Goal: Find specific page/section: Find specific page/section

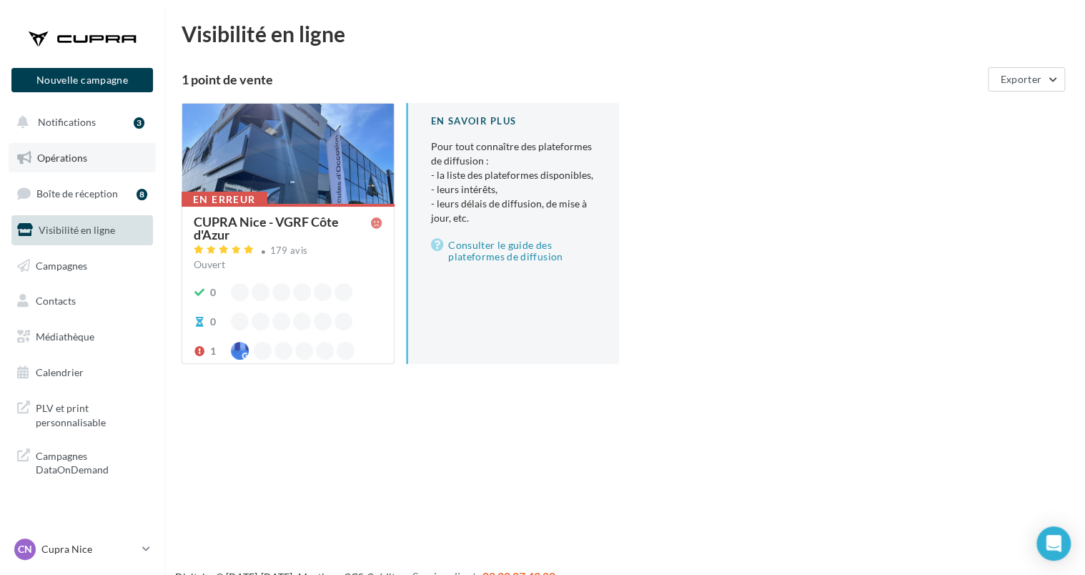
click at [69, 157] on span "Opérations" at bounding box center [62, 158] width 50 height 12
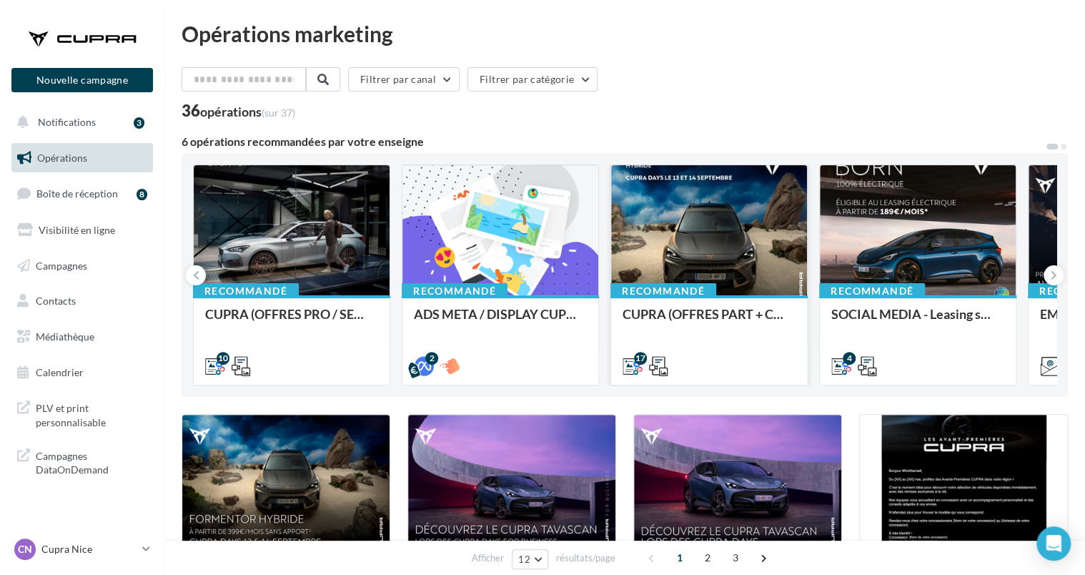
click at [738, 302] on div "Recommandé CUPRA (OFFRES PART + CUPRA DAYS / SEPT) - SOCIAL MEDIA" at bounding box center [709, 339] width 196 height 88
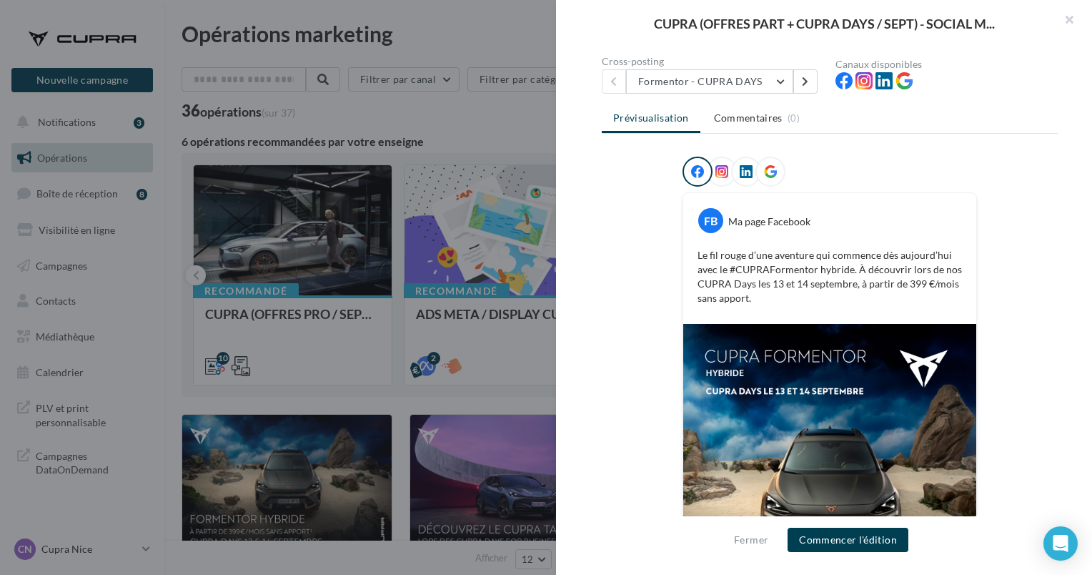
scroll to position [19, 0]
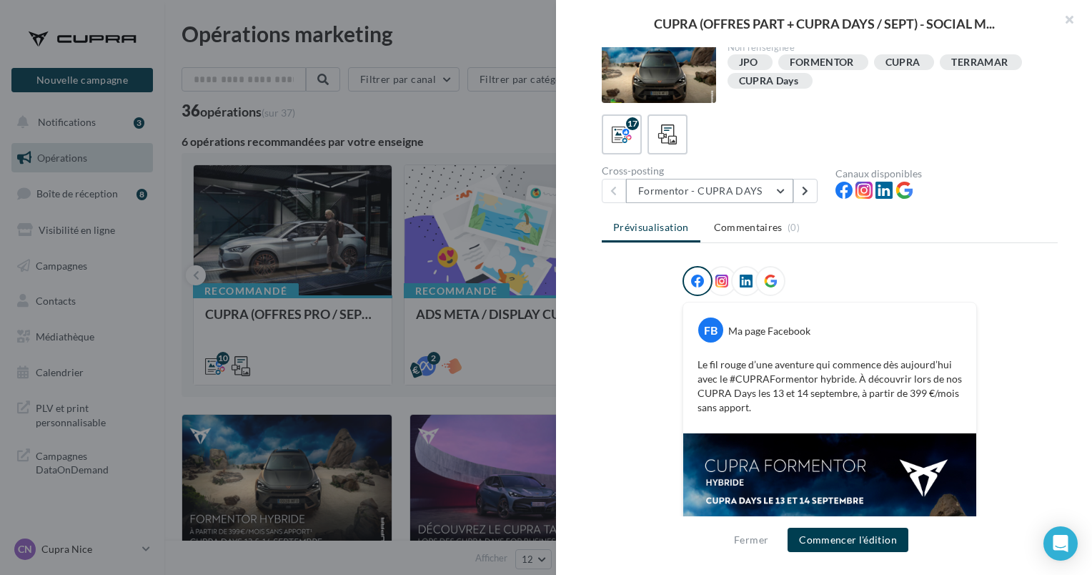
click at [712, 192] on button "Formentor - CUPRA DAYS" at bounding box center [709, 191] width 167 height 24
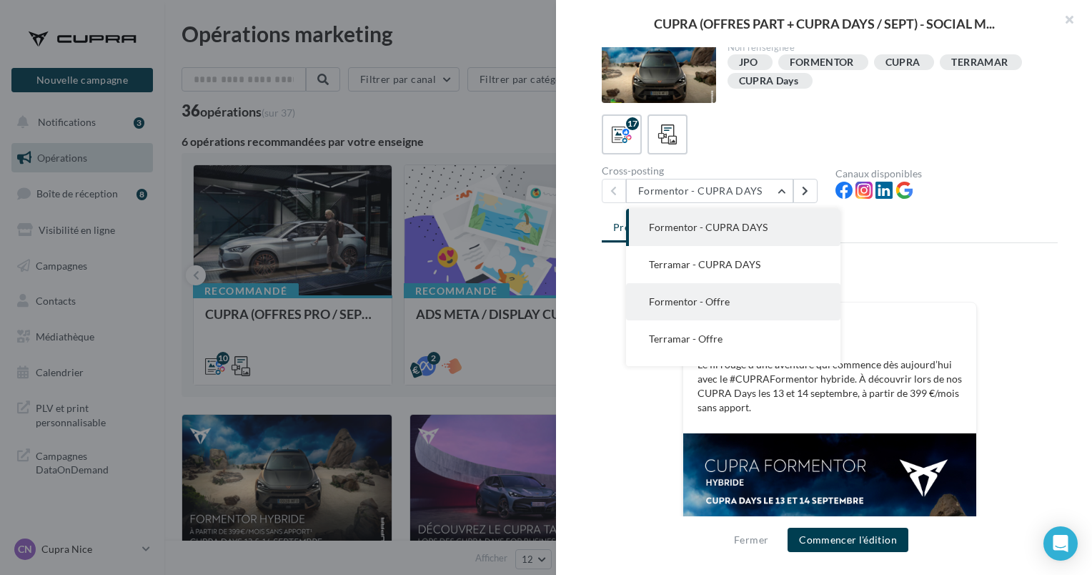
click at [725, 306] on span "Formentor - Offre" at bounding box center [689, 301] width 81 height 12
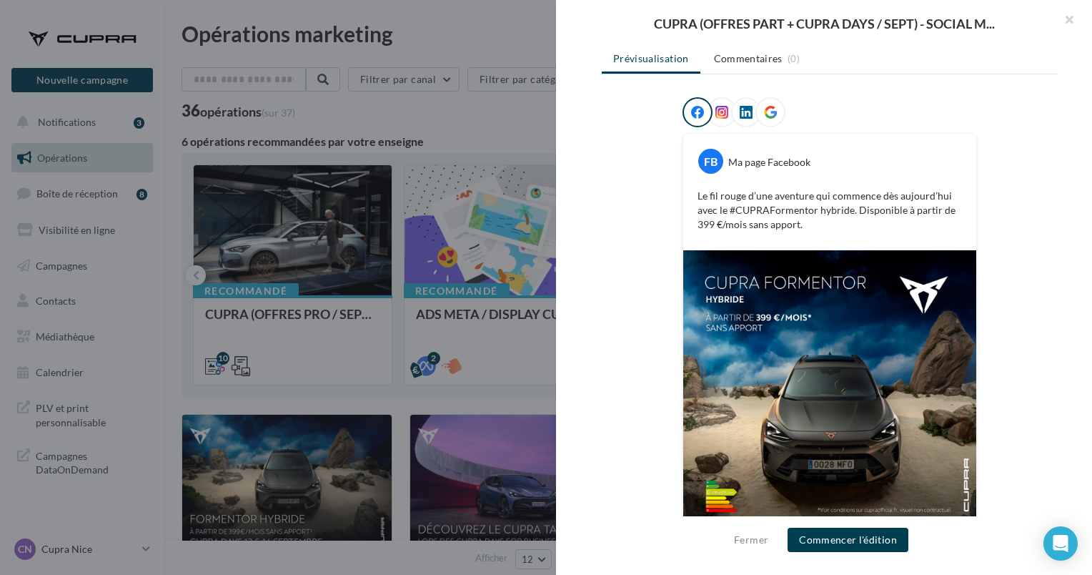
scroll to position [219, 0]
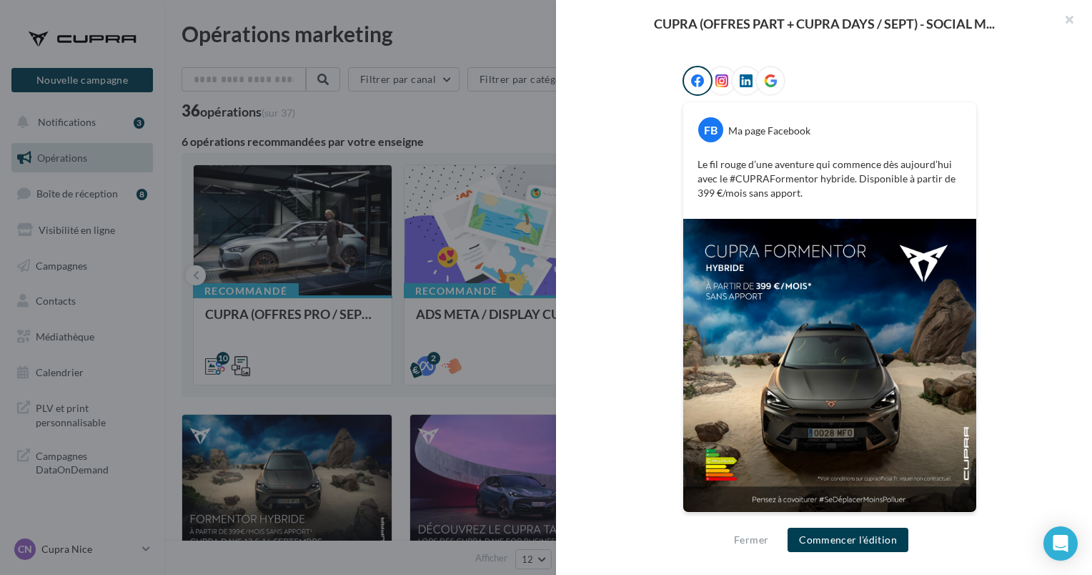
click at [716, 86] on span at bounding box center [722, 81] width 13 height 14
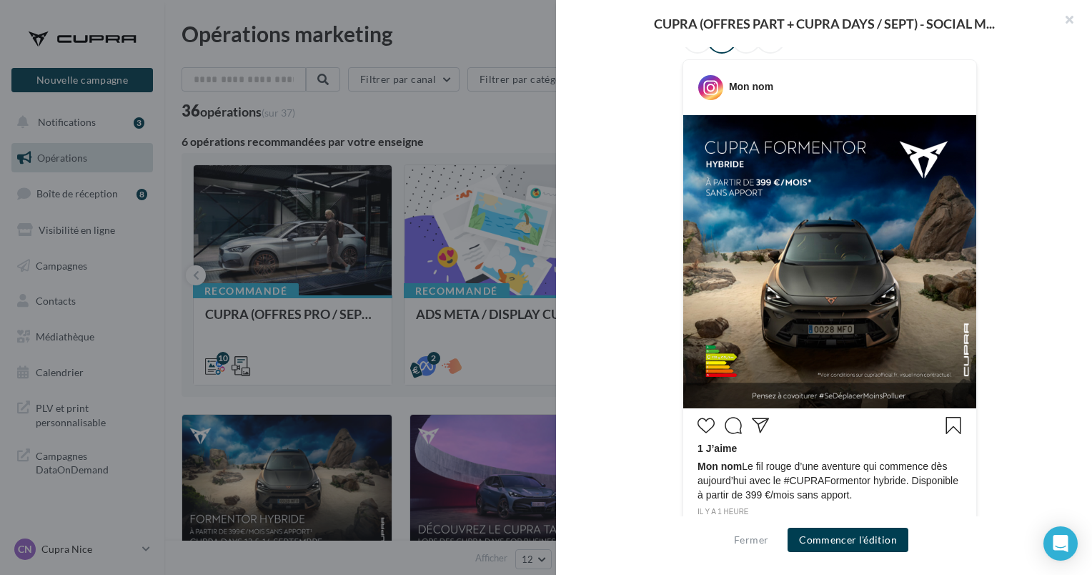
scroll to position [109, 0]
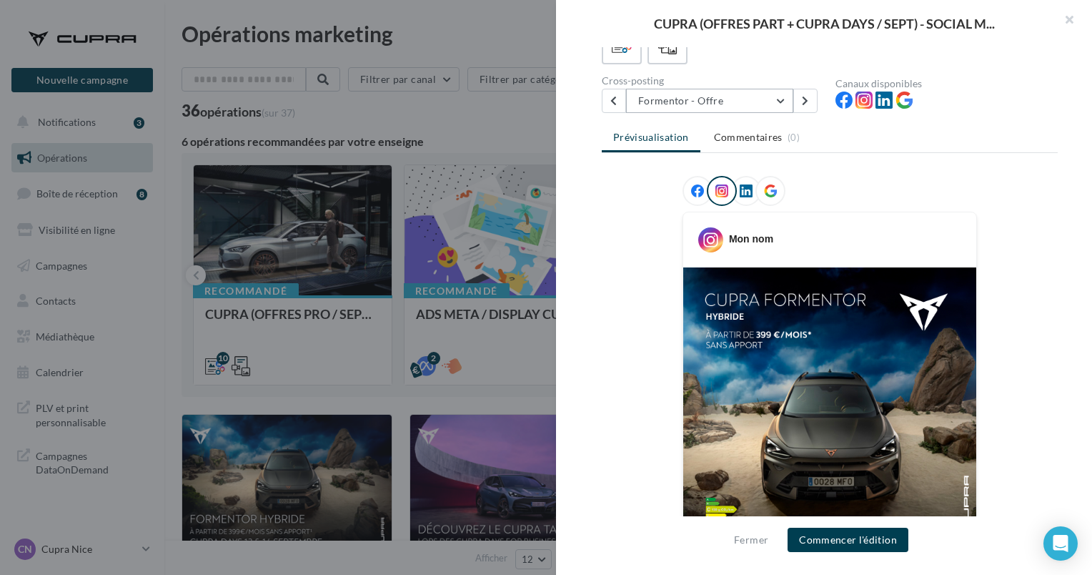
click at [731, 99] on button "Formentor - Offre" at bounding box center [709, 101] width 167 height 24
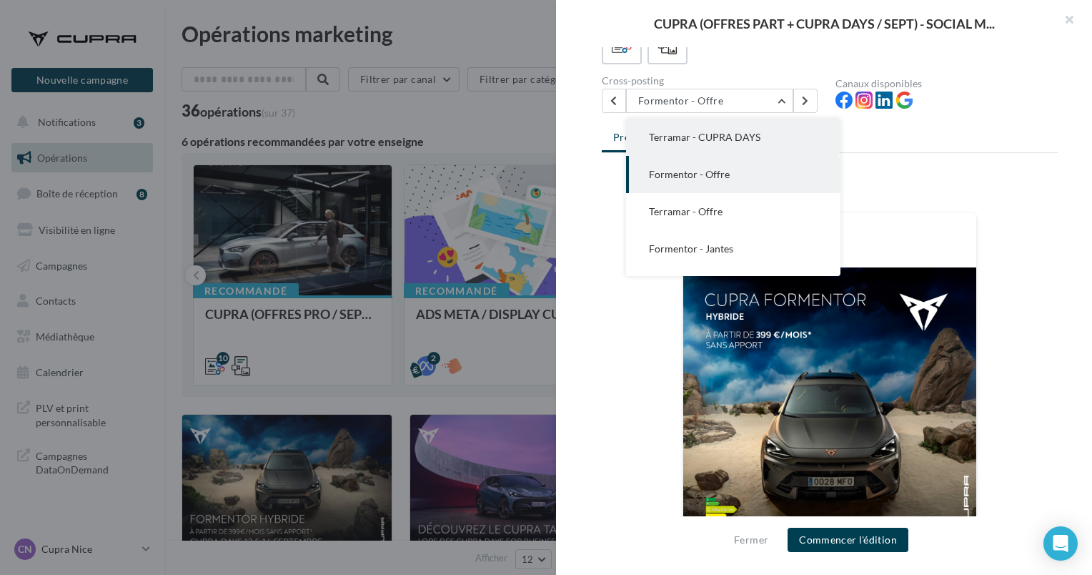
click at [755, 138] on span "Terramar - CUPRA DAYS" at bounding box center [705, 137] width 112 height 12
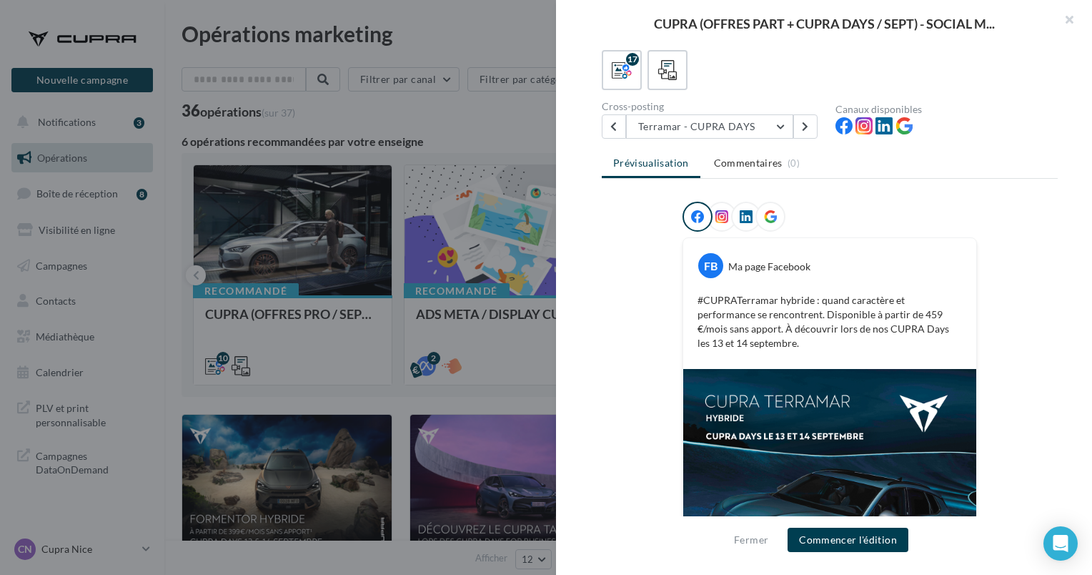
scroll to position [0, 0]
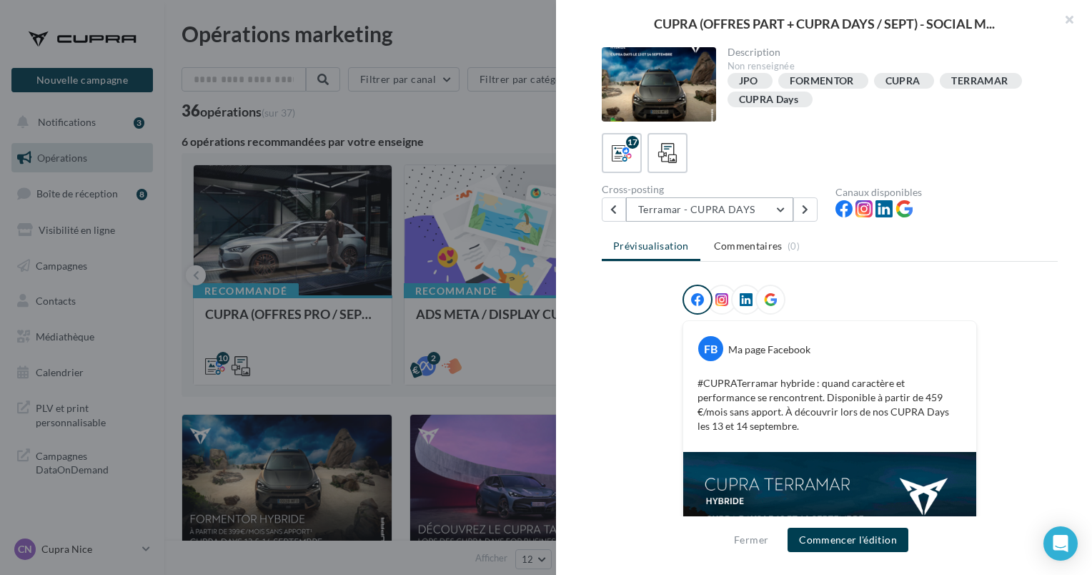
click at [736, 201] on button "Terramar - CUPRA DAYS" at bounding box center [709, 209] width 167 height 24
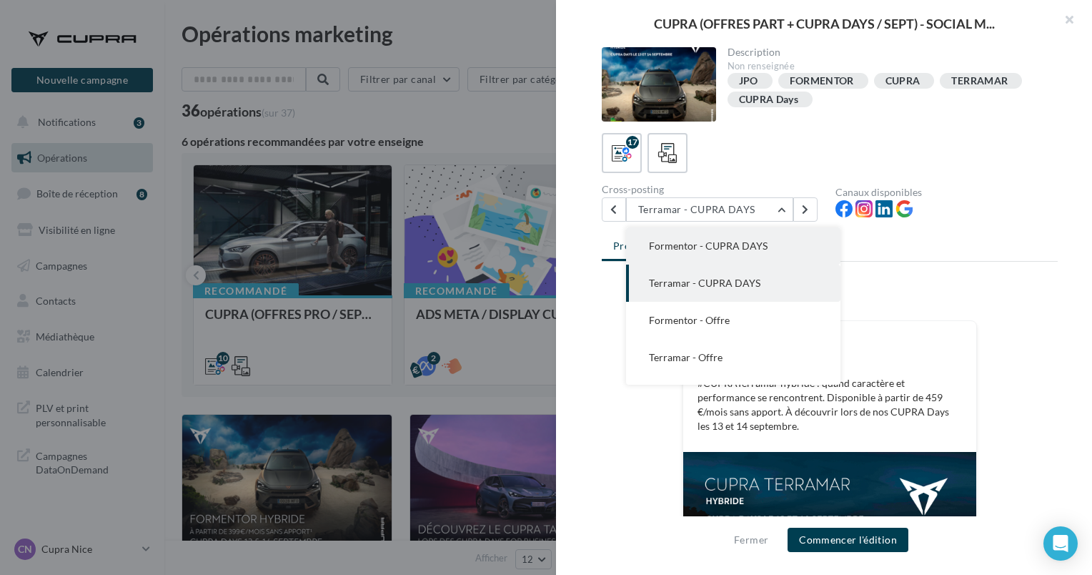
click at [728, 237] on button "Formentor - CUPRA DAYS" at bounding box center [733, 245] width 214 height 37
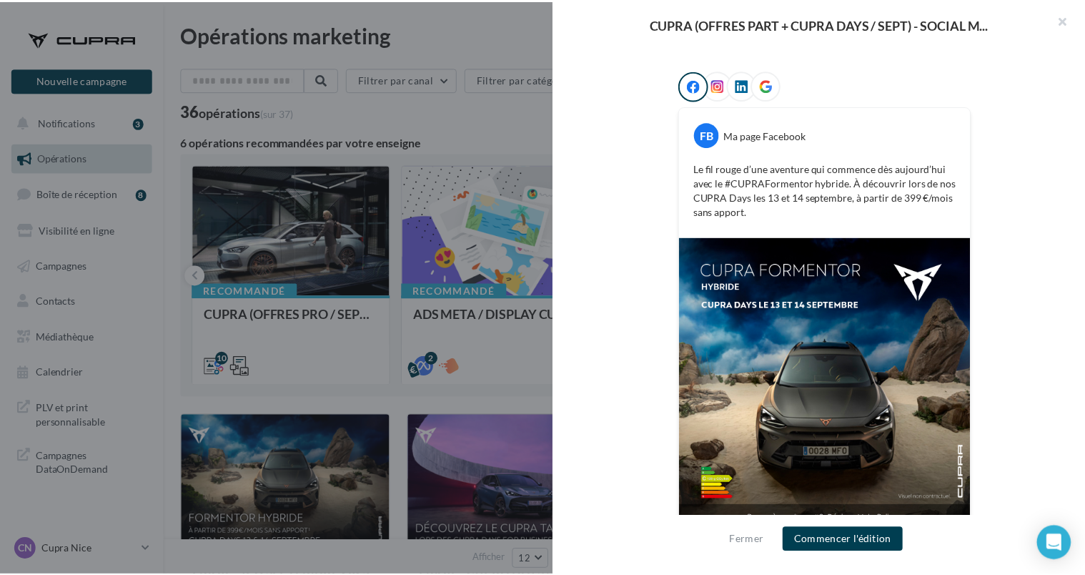
scroll to position [233, 0]
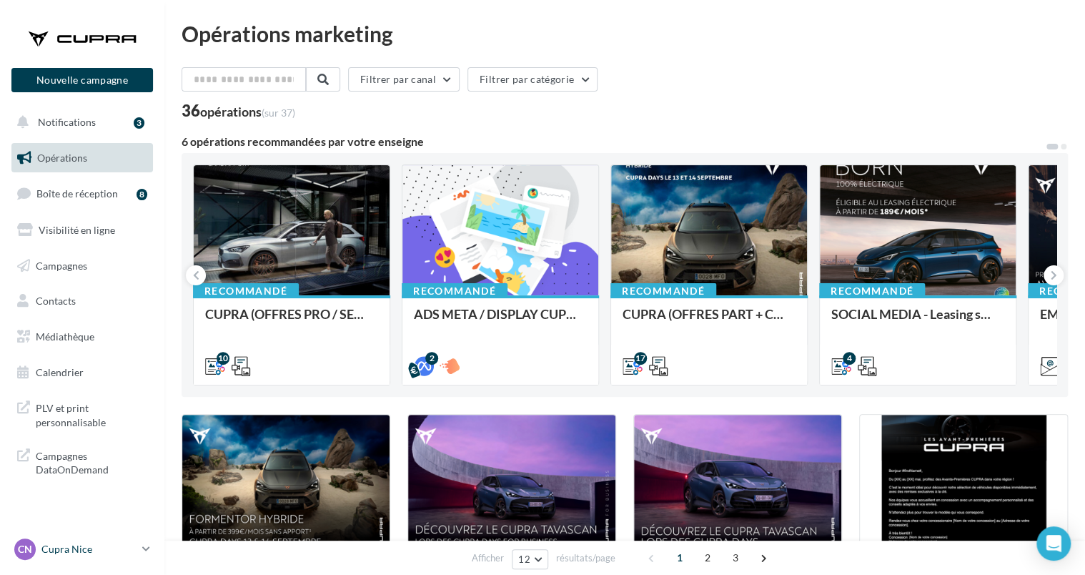
click at [103, 544] on p "Cupra Nice" at bounding box center [88, 549] width 95 height 14
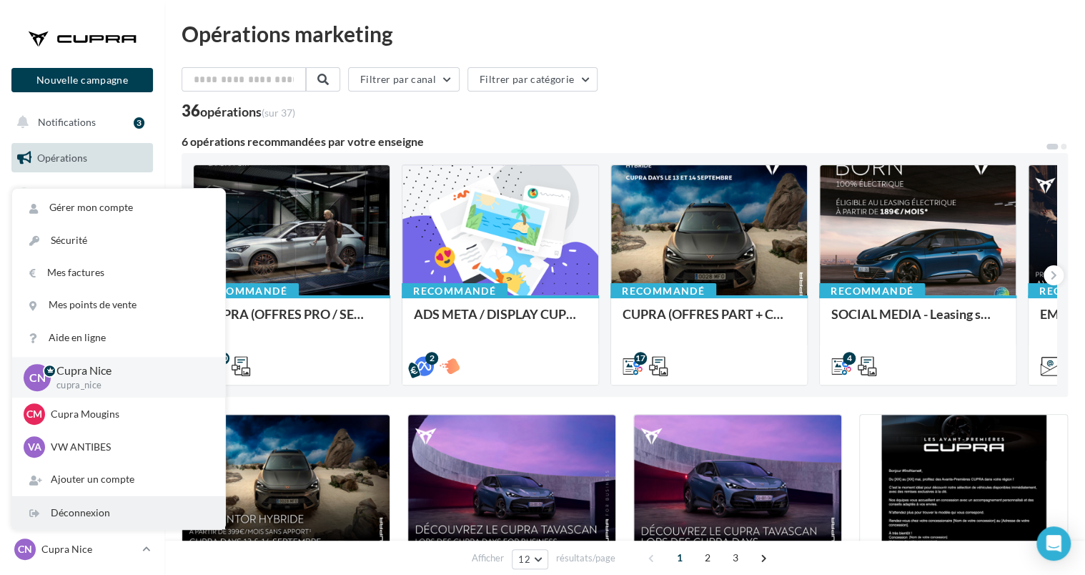
click at [100, 512] on div "Déconnexion" at bounding box center [118, 513] width 213 height 32
